Goal: Task Accomplishment & Management: Manage account settings

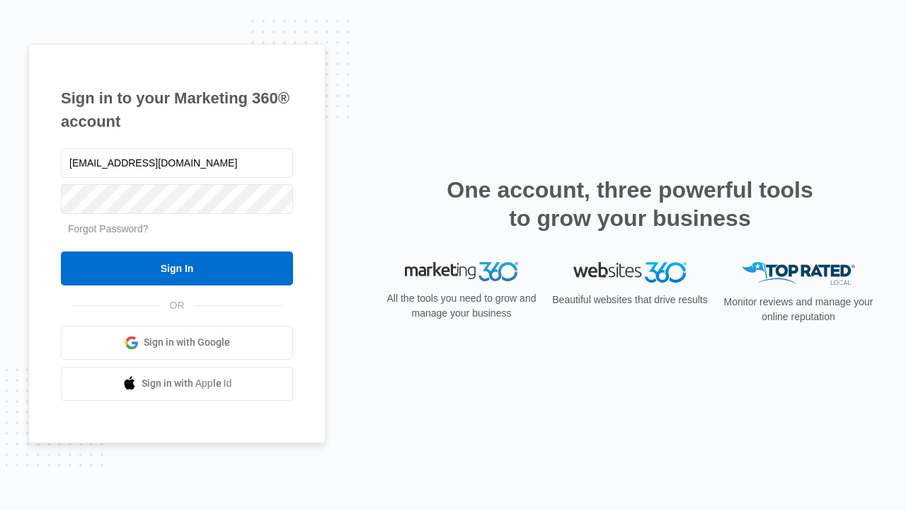
type input "dankie614@gmail.com"
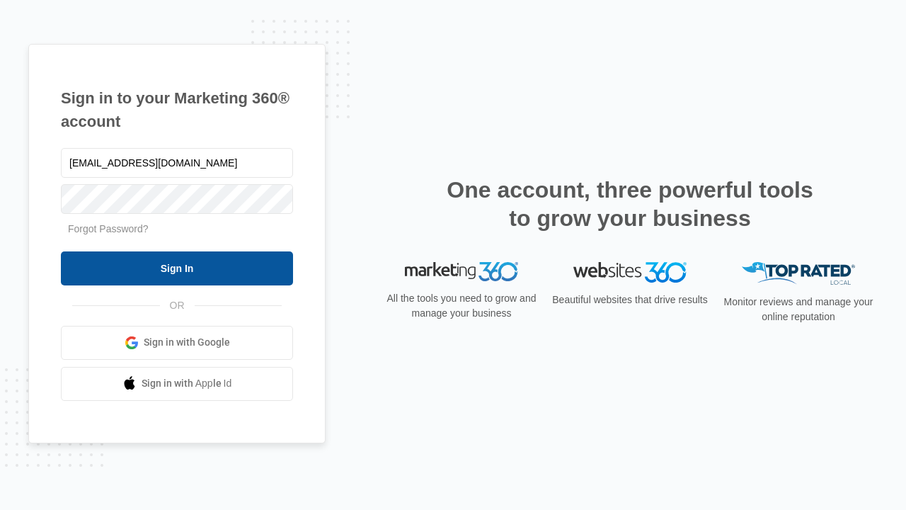
click at [177, 268] on input "Sign In" at bounding box center [177, 268] width 232 height 34
